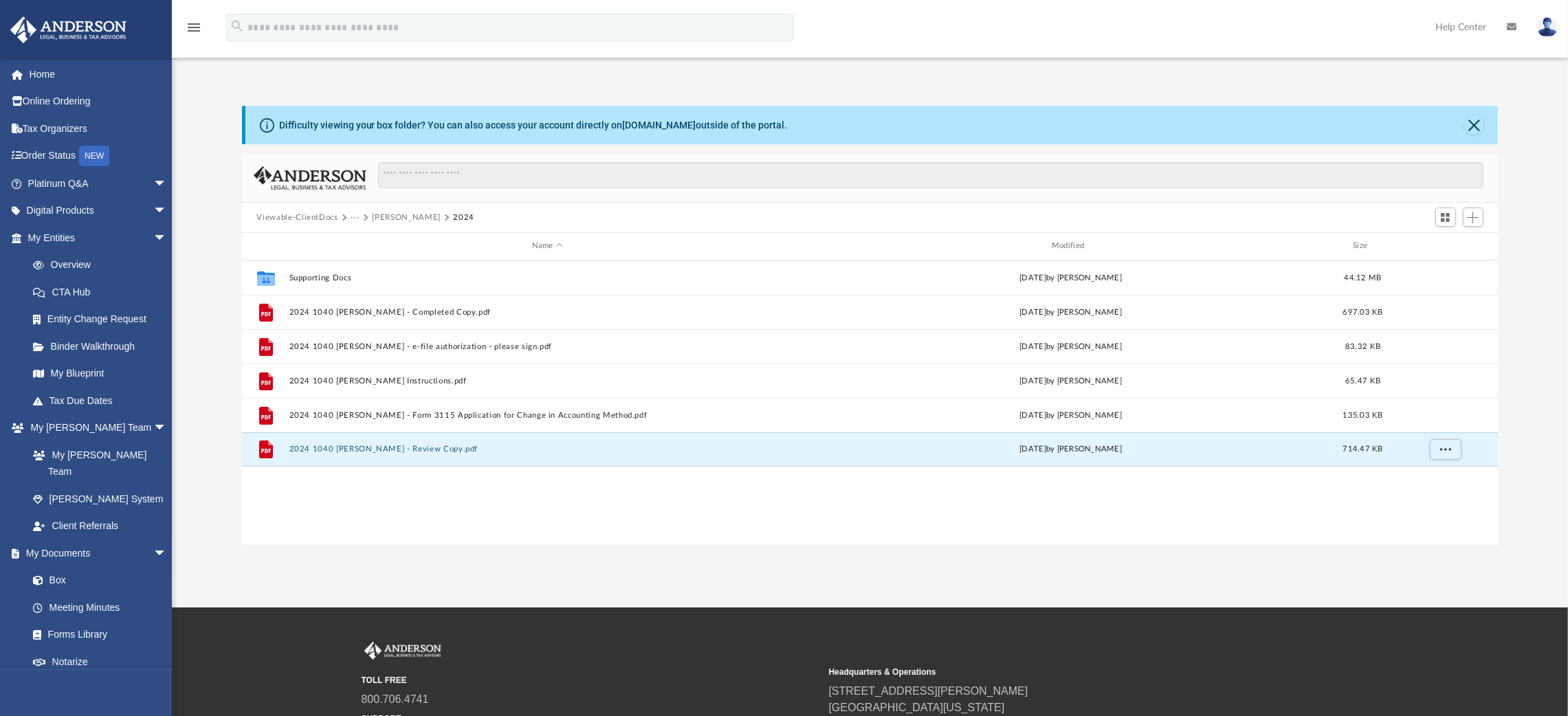
scroll to position [296, 1241]
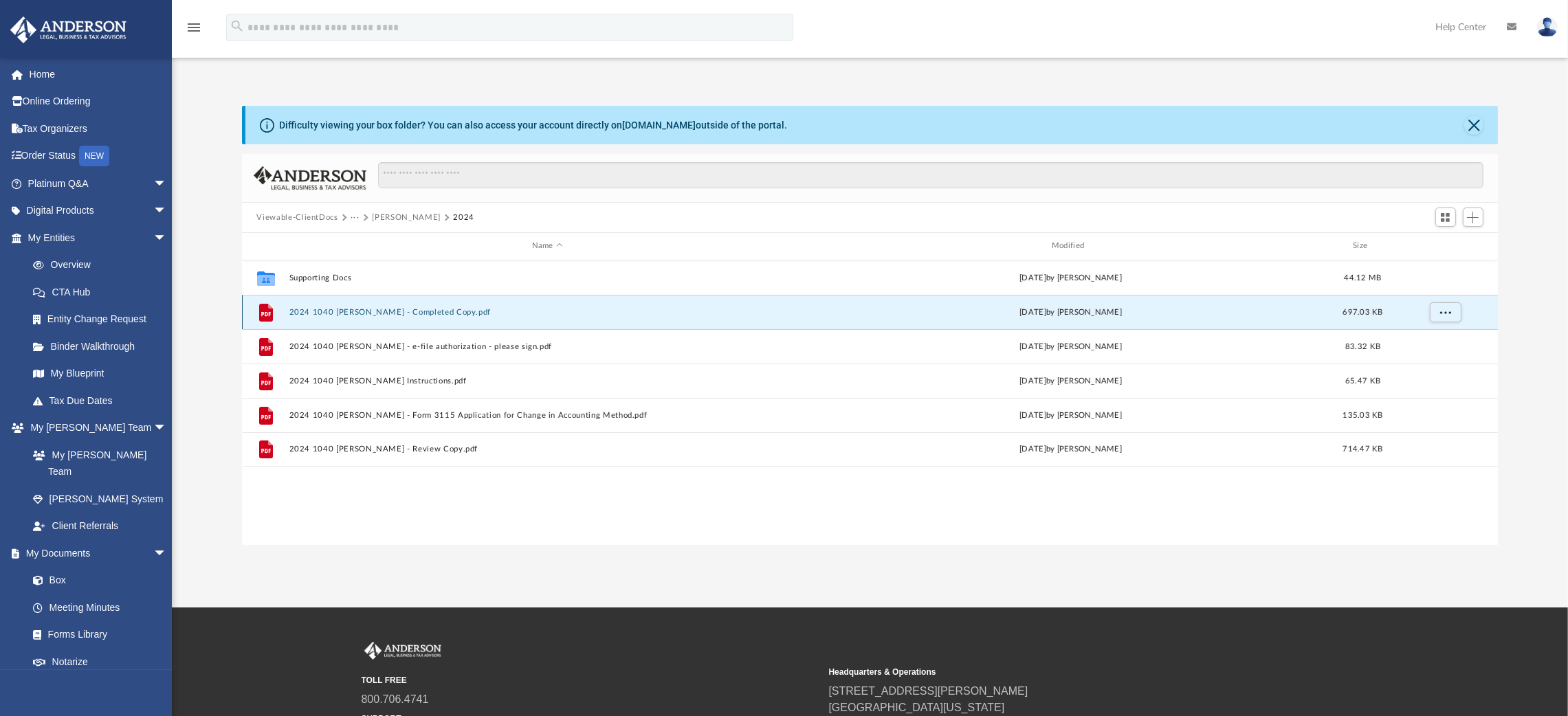
click at [364, 308] on button "2024 1040 [PERSON_NAME] - Completed Copy.pdf" at bounding box center [547, 312] width 517 height 9
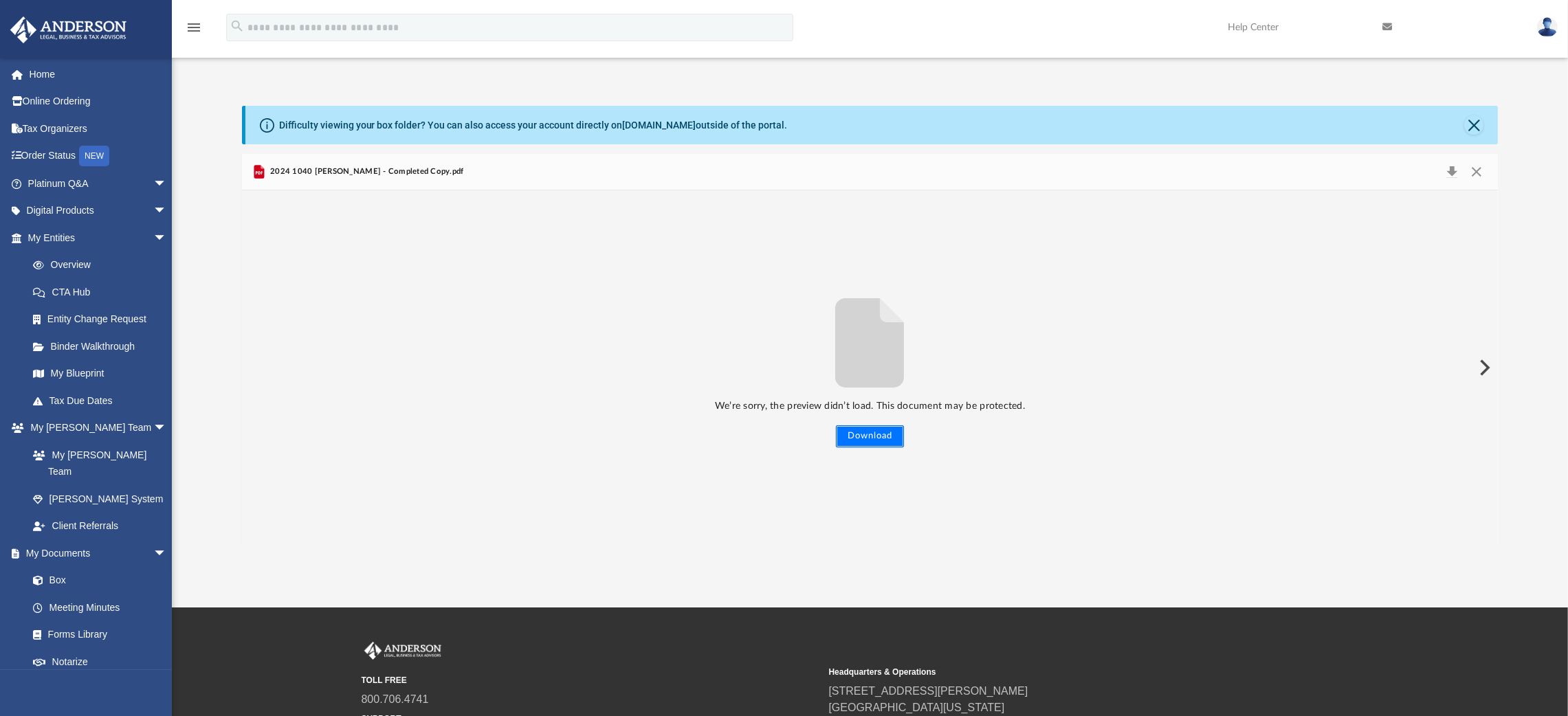
click at [877, 436] on button "Download" at bounding box center [870, 437] width 68 height 22
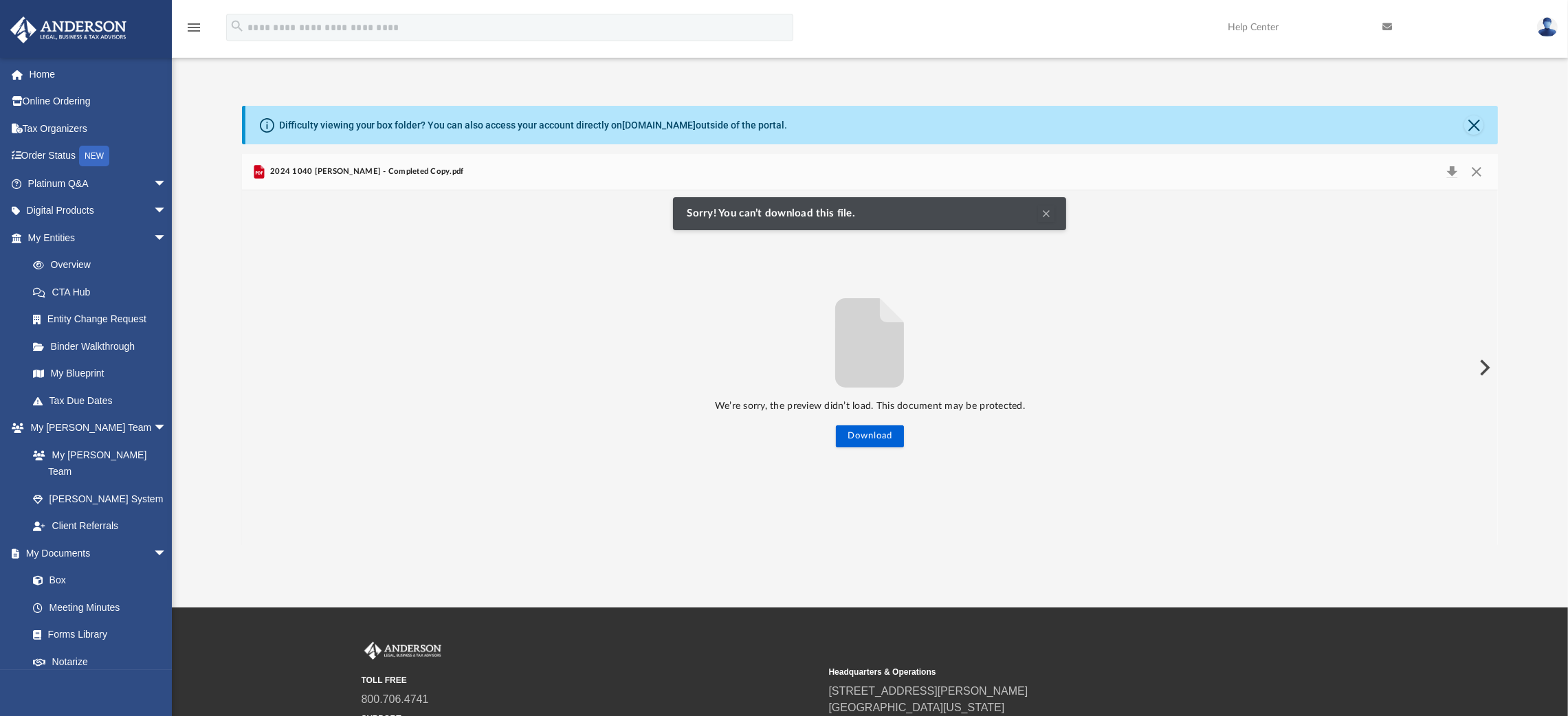
click at [1050, 217] on button "Clear Notification" at bounding box center [1046, 214] width 16 height 16
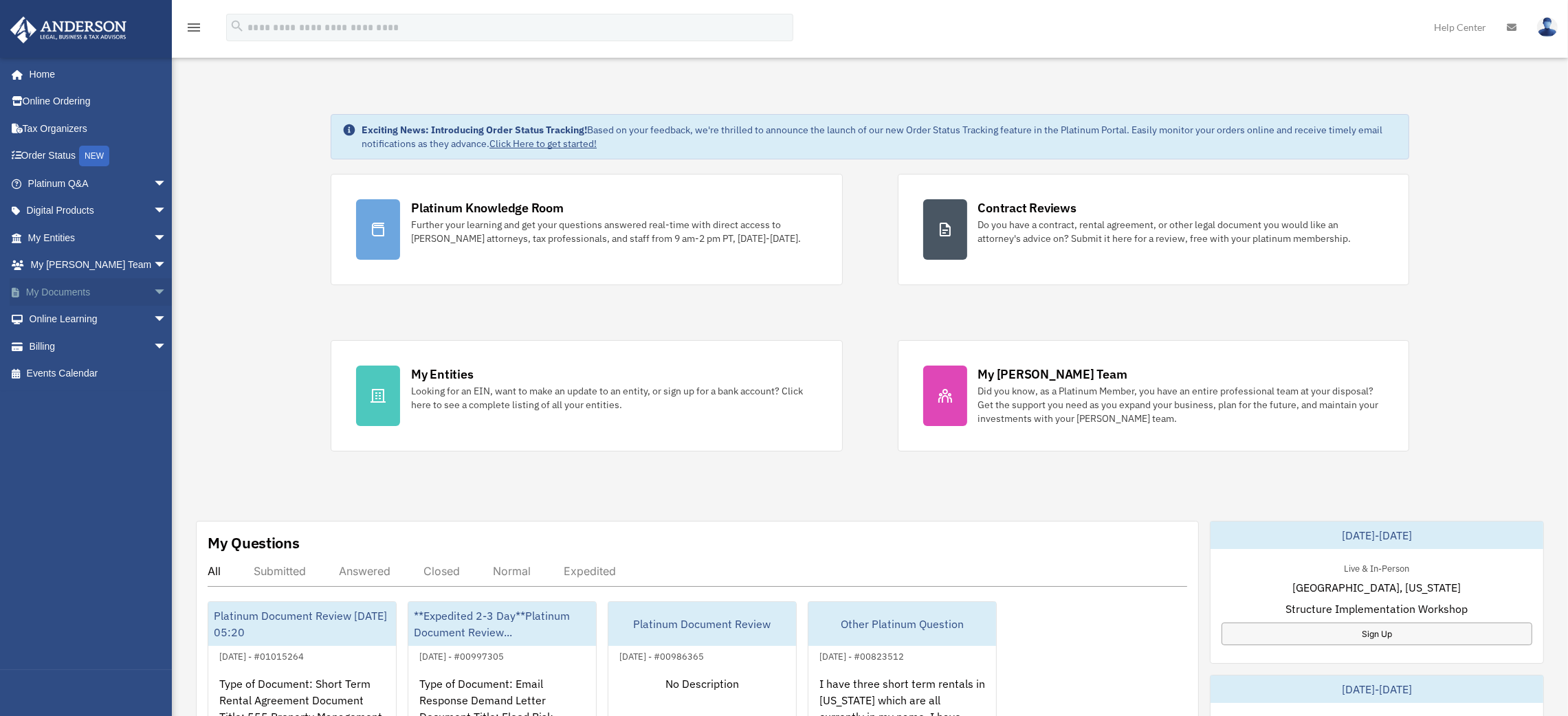
click at [58, 287] on link "My Documents arrow_drop_down" at bounding box center [99, 292] width 178 height 27
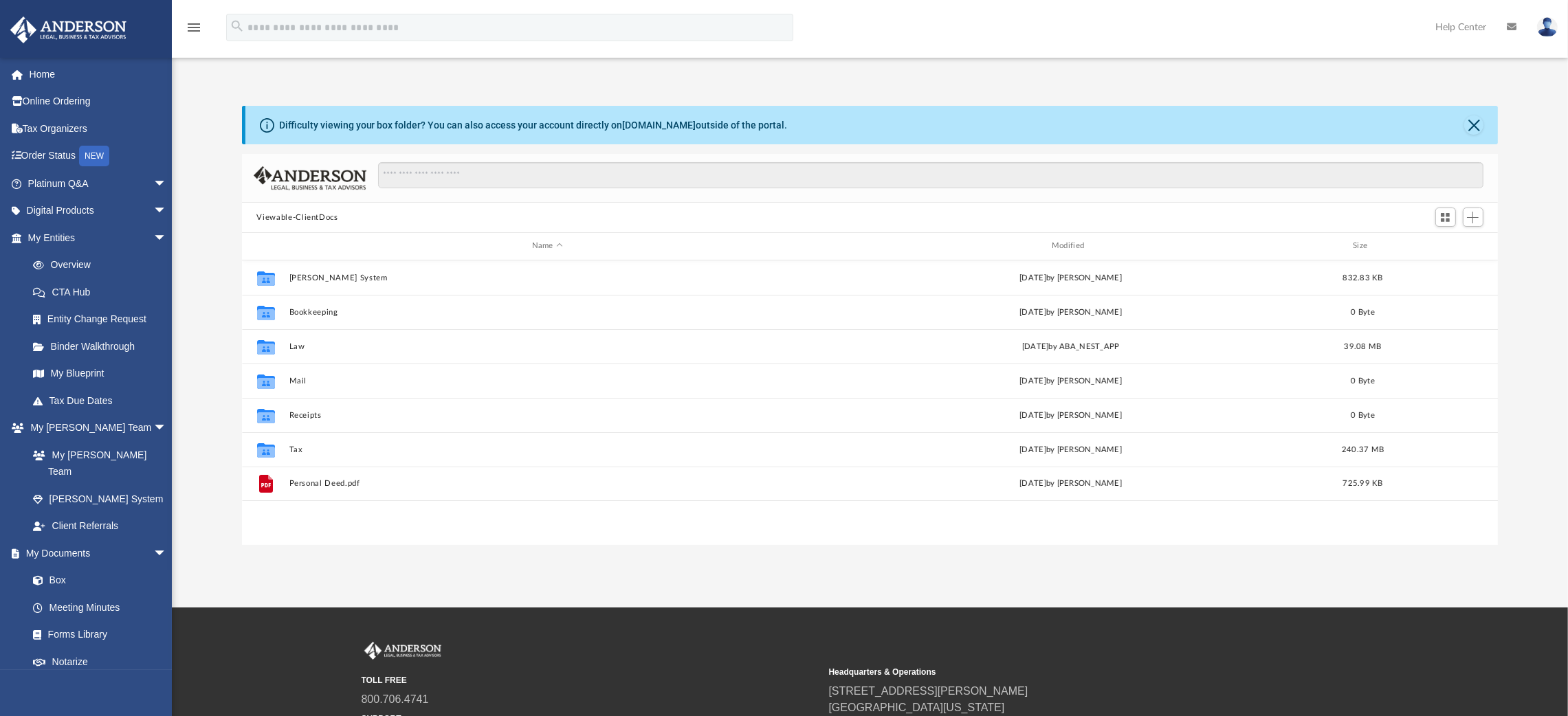
scroll to position [296, 1241]
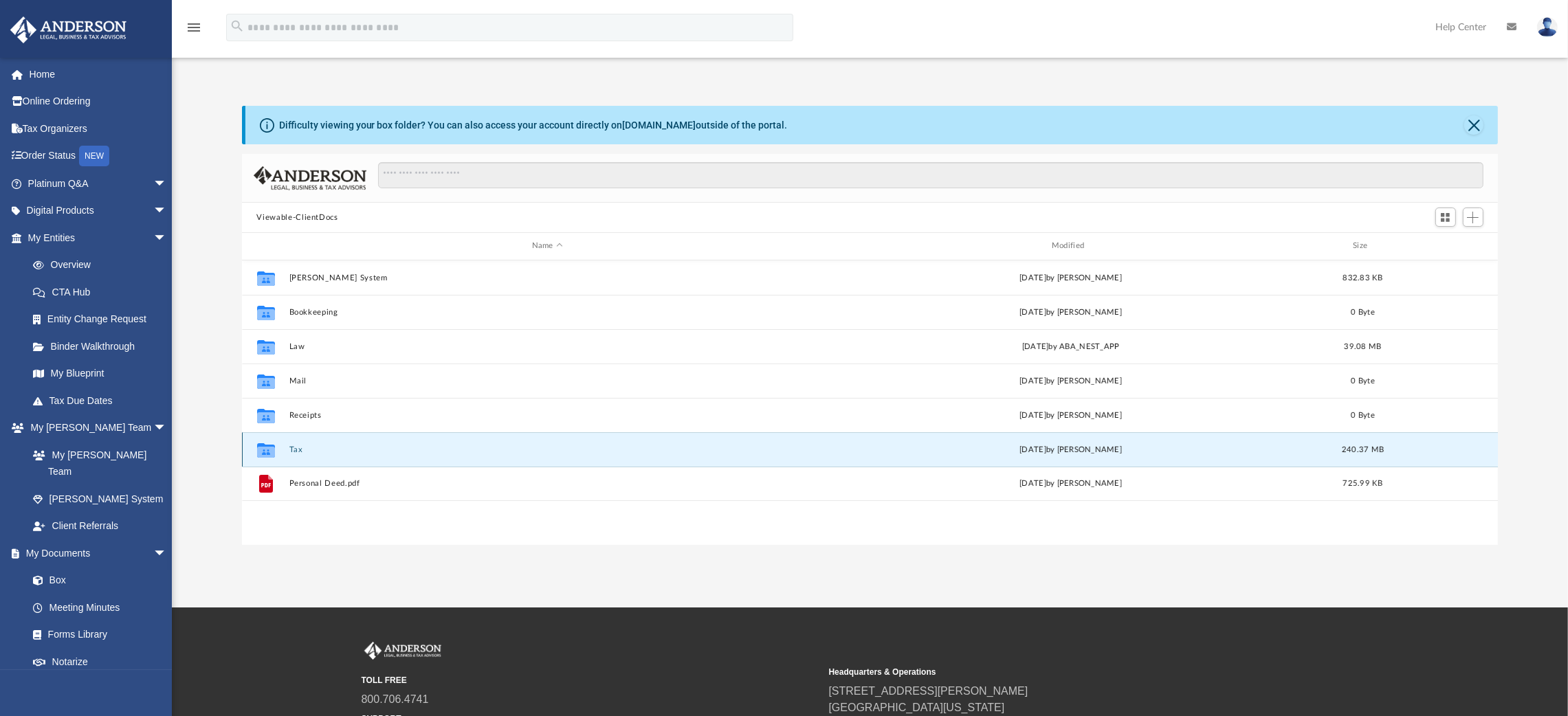
click at [291, 449] on button "Tax" at bounding box center [547, 450] width 517 height 9
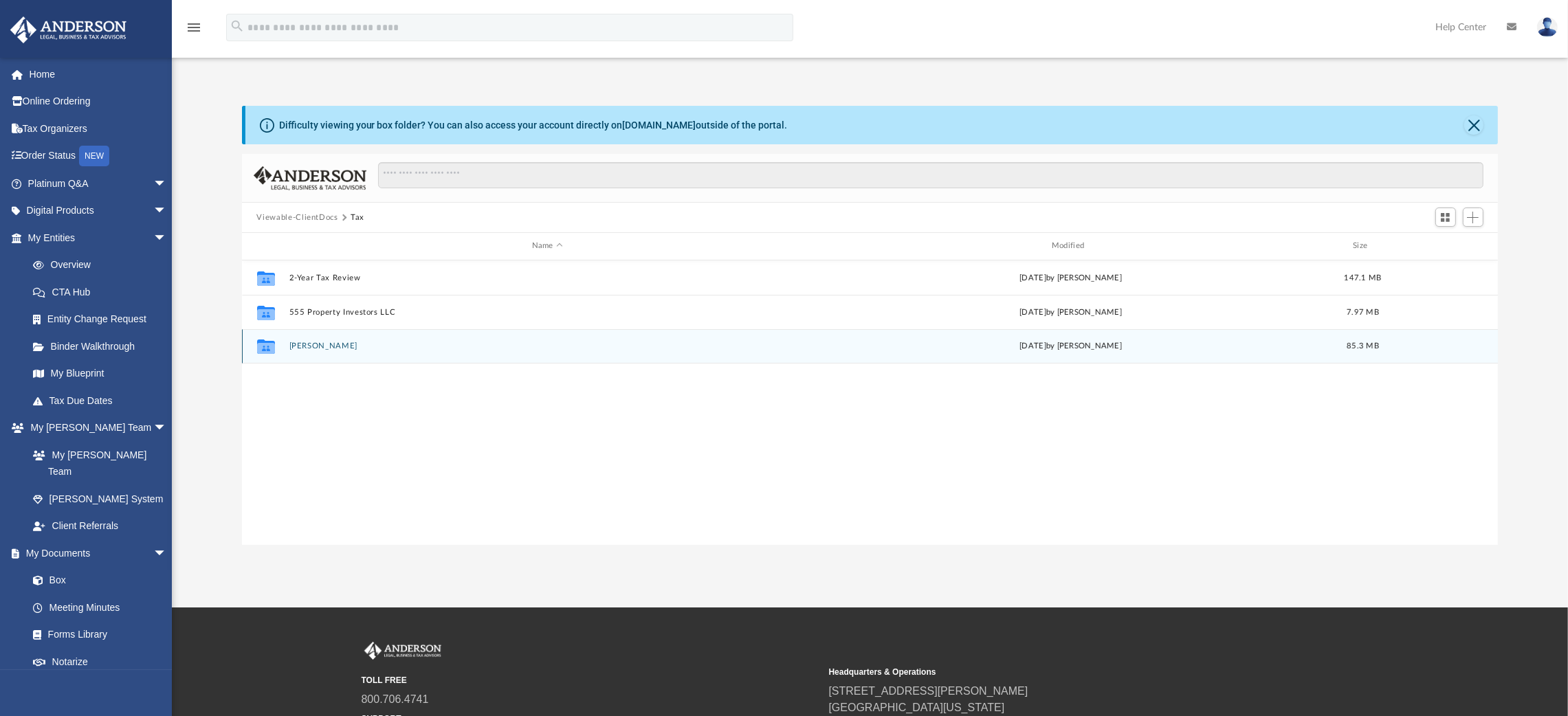
click at [307, 346] on button "[PERSON_NAME]" at bounding box center [547, 346] width 517 height 9
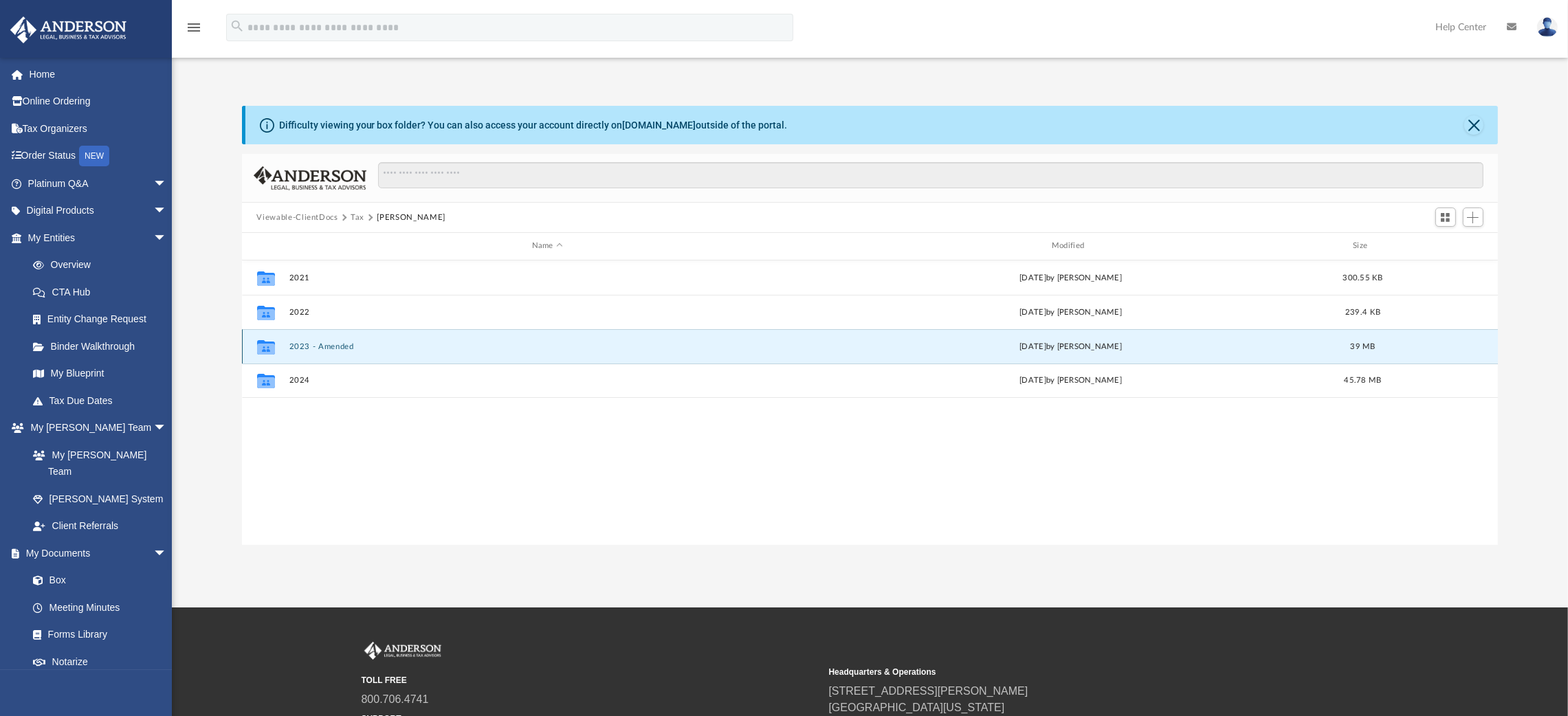
click at [307, 346] on button "2023 - Amended" at bounding box center [547, 347] width 517 height 9
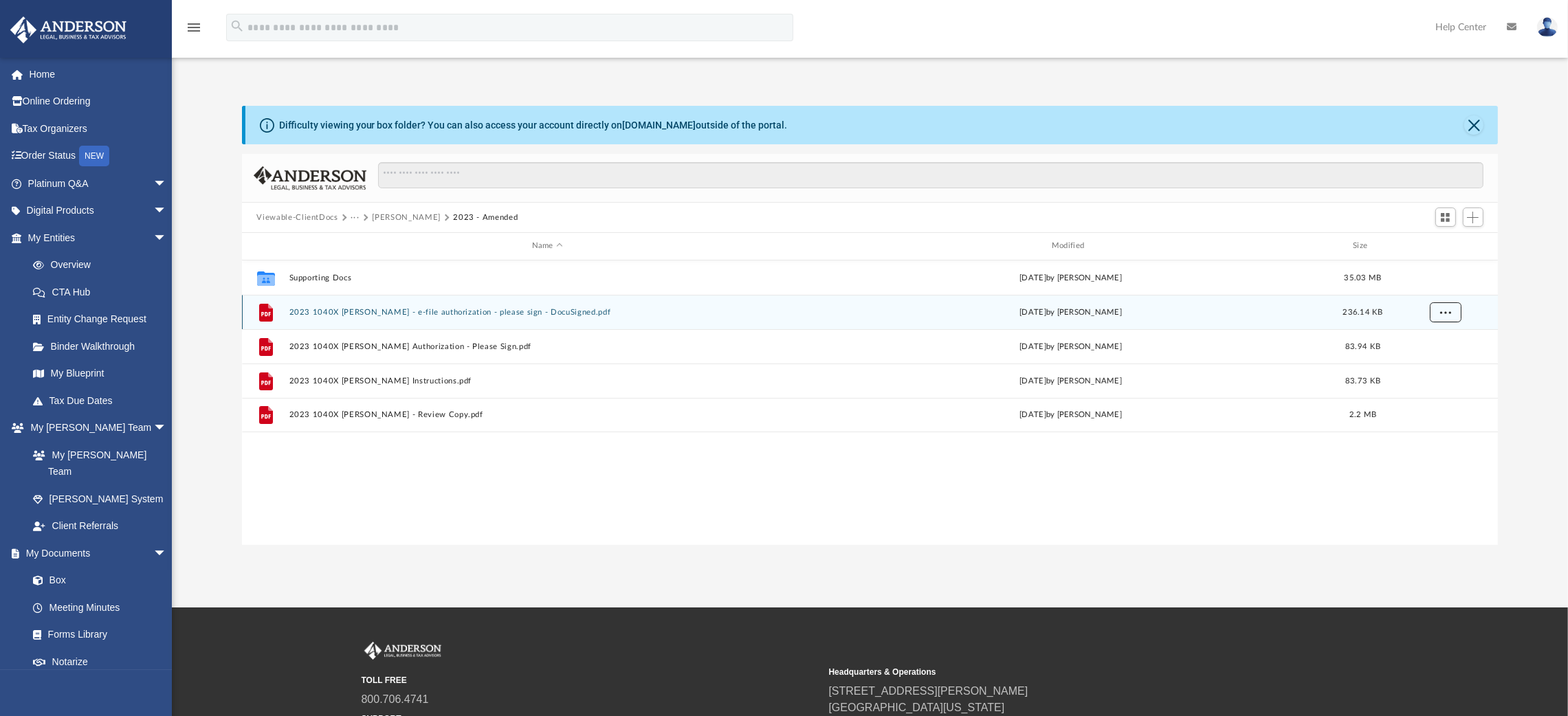
click at [1440, 309] on span "More options" at bounding box center [1445, 312] width 11 height 7
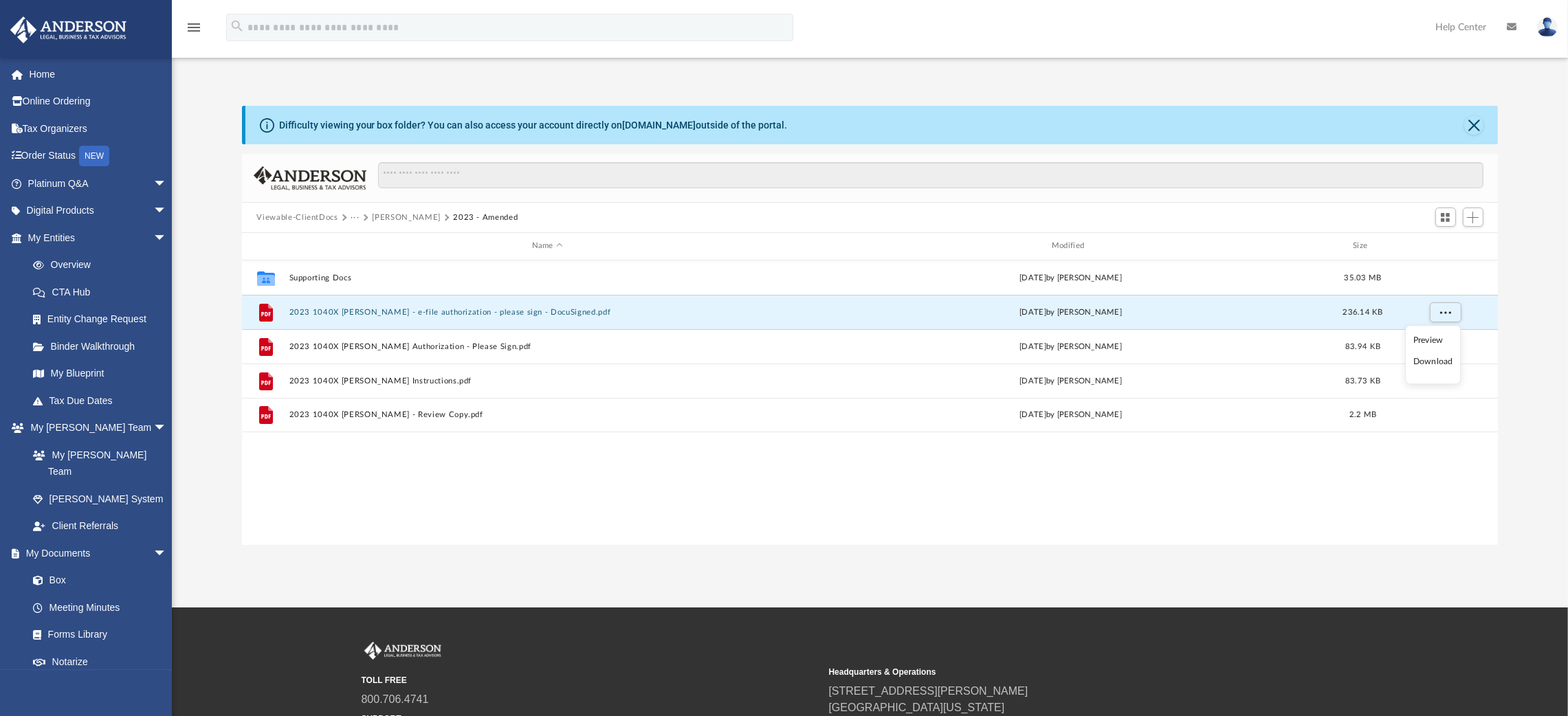
click at [1436, 363] on li "Download" at bounding box center [1433, 362] width 40 height 15
click at [396, 217] on button "[PERSON_NAME]" at bounding box center [406, 217] width 68 height 13
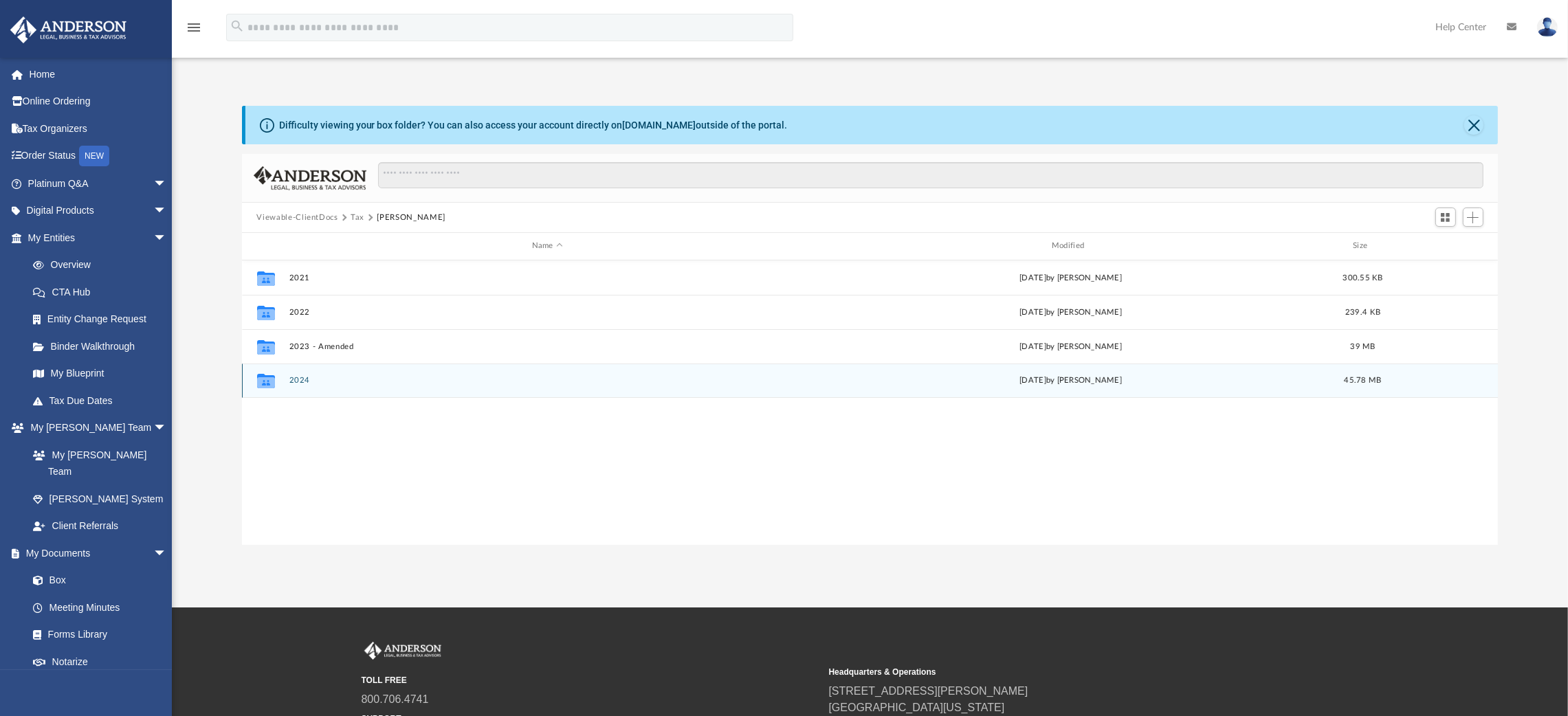
click at [303, 373] on div "Collaborated Folder 2024 Wed Jul 30 2025 by Alex Price 45.78 MB" at bounding box center [870, 381] width 1257 height 35
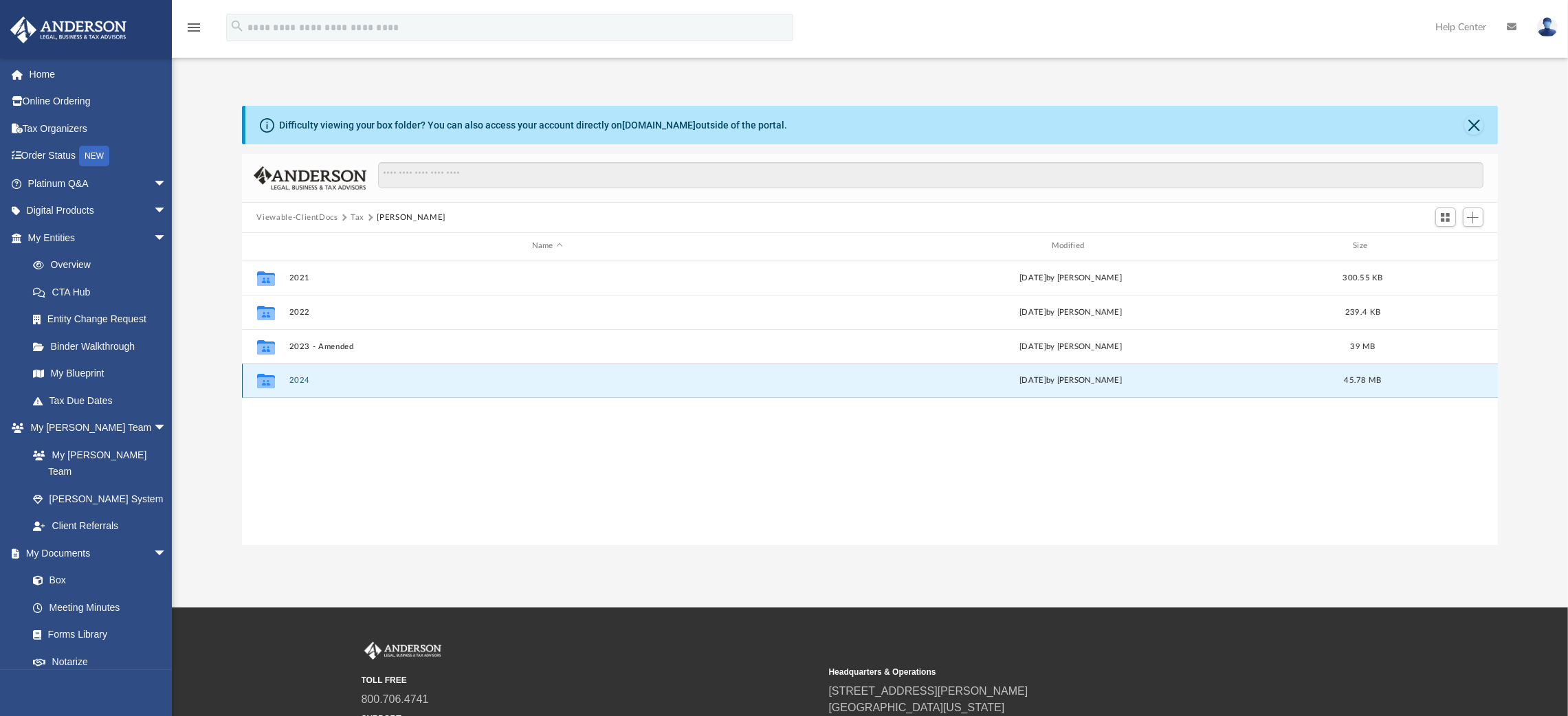
click at [302, 379] on button "2024" at bounding box center [547, 380] width 517 height 9
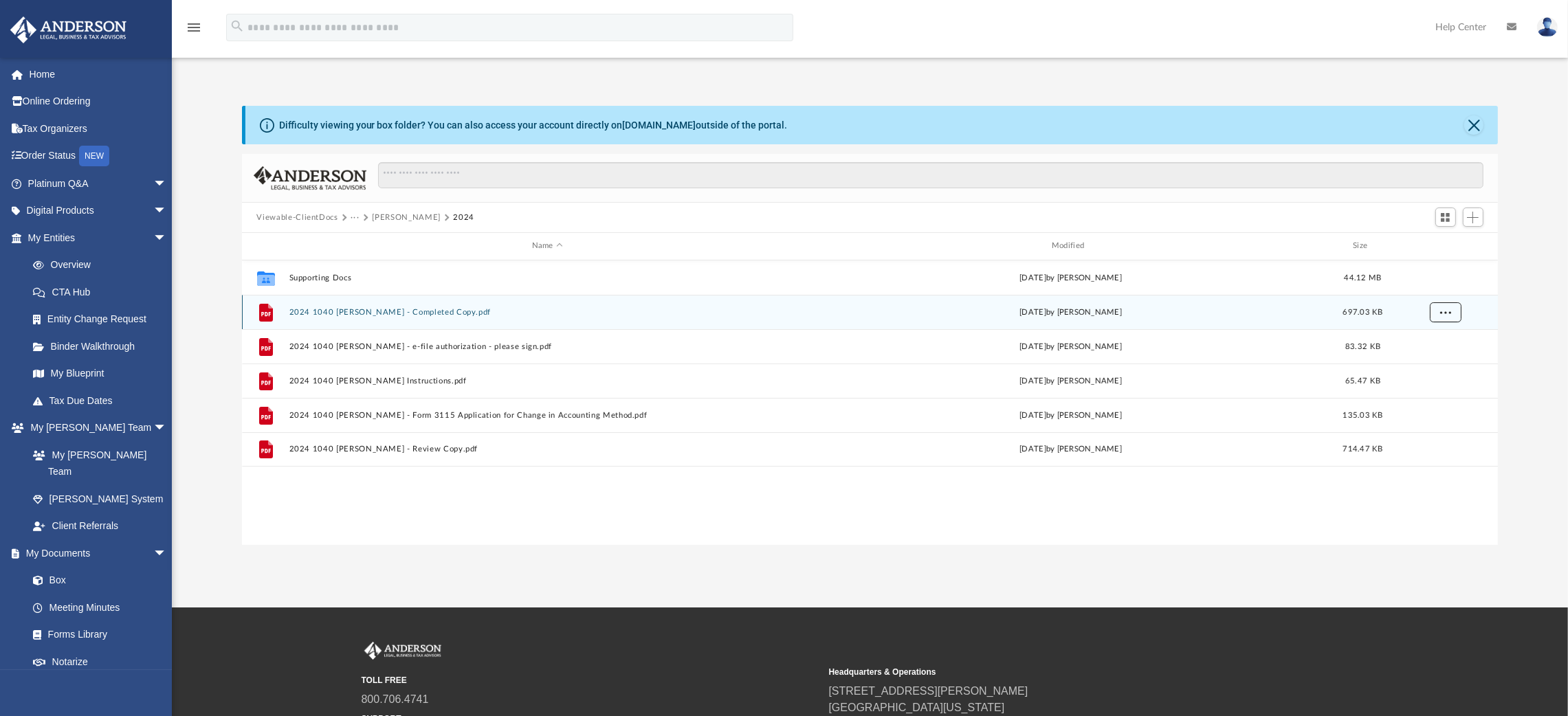
click at [1442, 311] on span "More options" at bounding box center [1445, 312] width 11 height 7
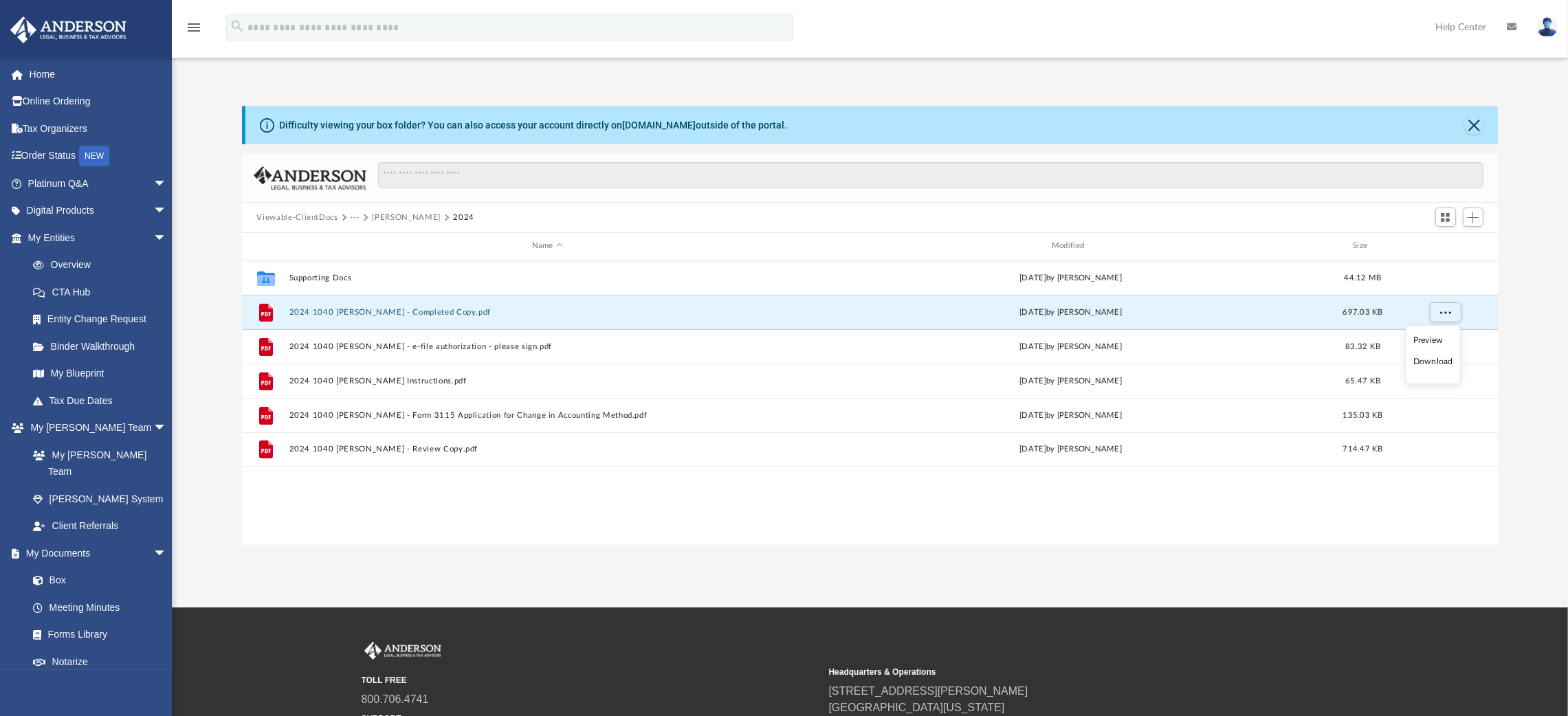
click at [1439, 365] on li "Download" at bounding box center [1433, 362] width 40 height 15
